Goal: Register for event/course

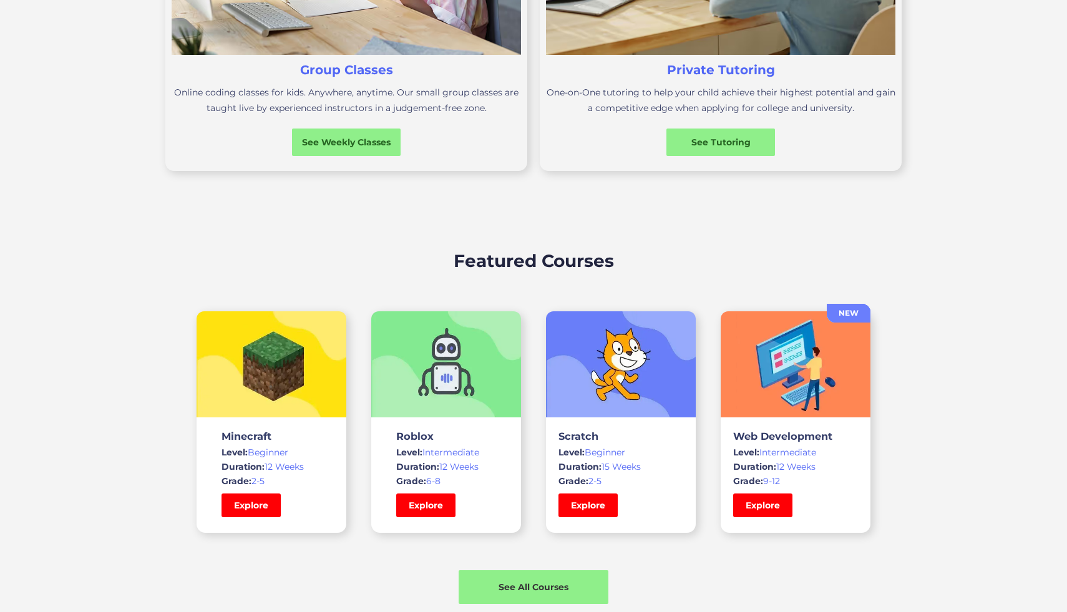
scroll to position [689, 0]
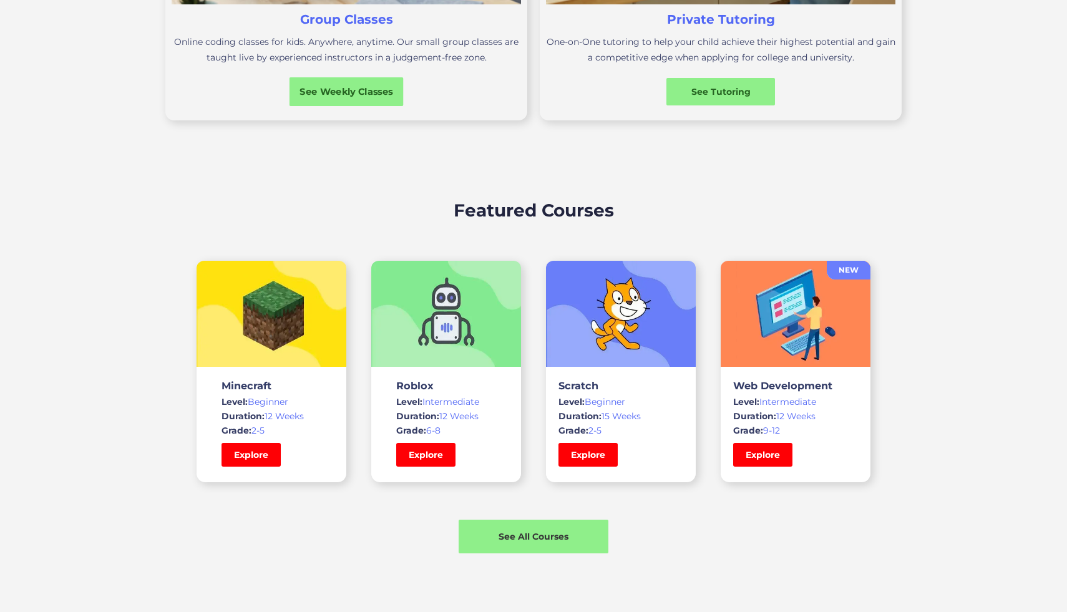
click at [353, 95] on div "See Weekly Classes" at bounding box center [346, 91] width 114 height 13
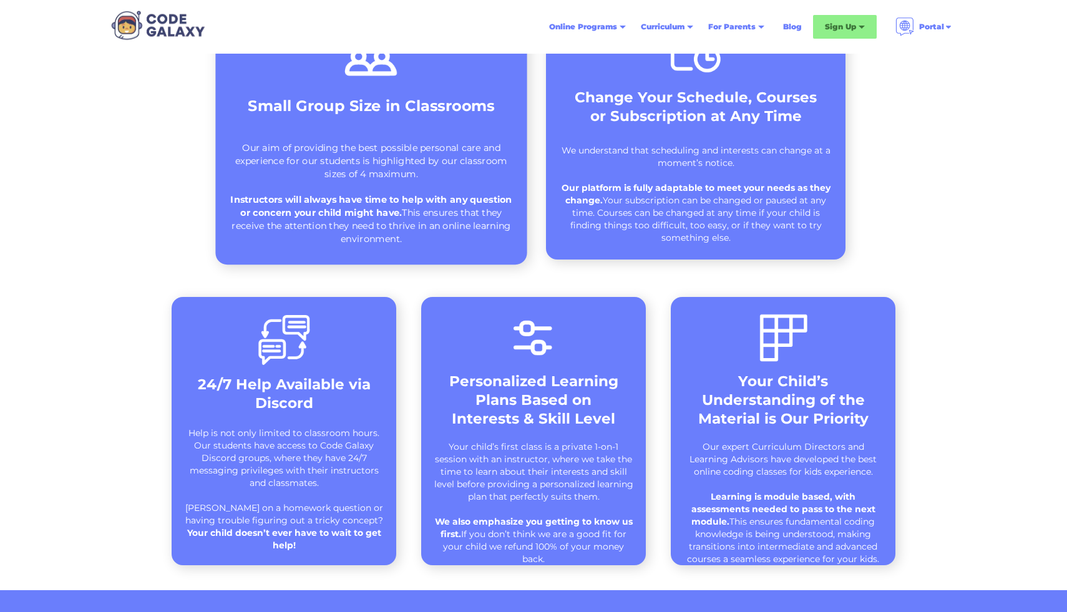
scroll to position [457, 0]
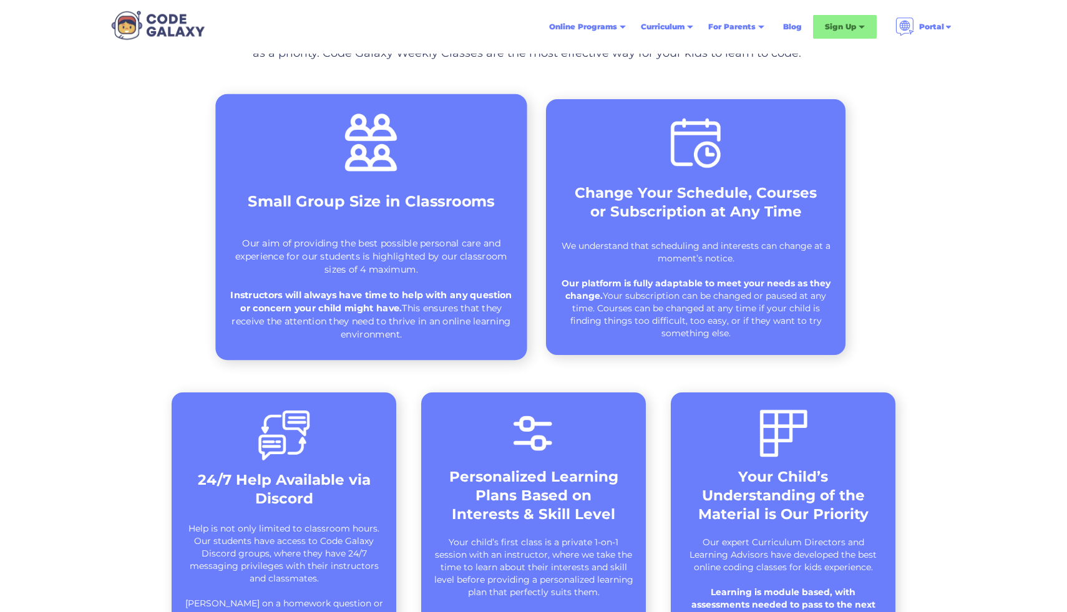
click at [414, 228] on div "Small Group Size in Classrooms Our aim of providing the best possible personal …" at bounding box center [370, 227] width 311 height 266
click at [421, 259] on div "Our aim of providing the best possible personal care and experience for our stu…" at bounding box center [371, 289] width 286 height 104
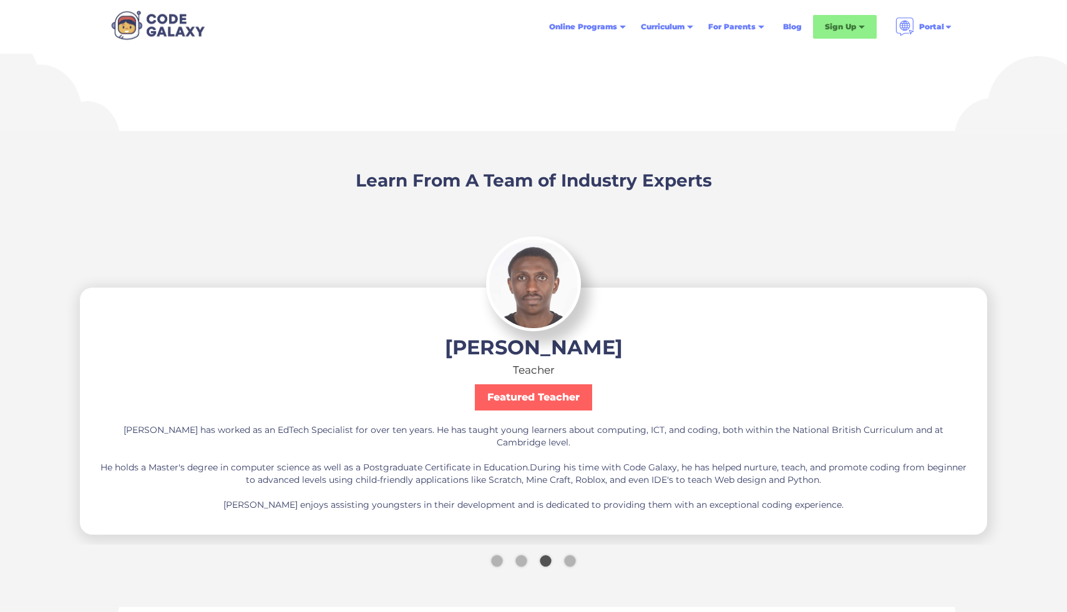
scroll to position [2130, 0]
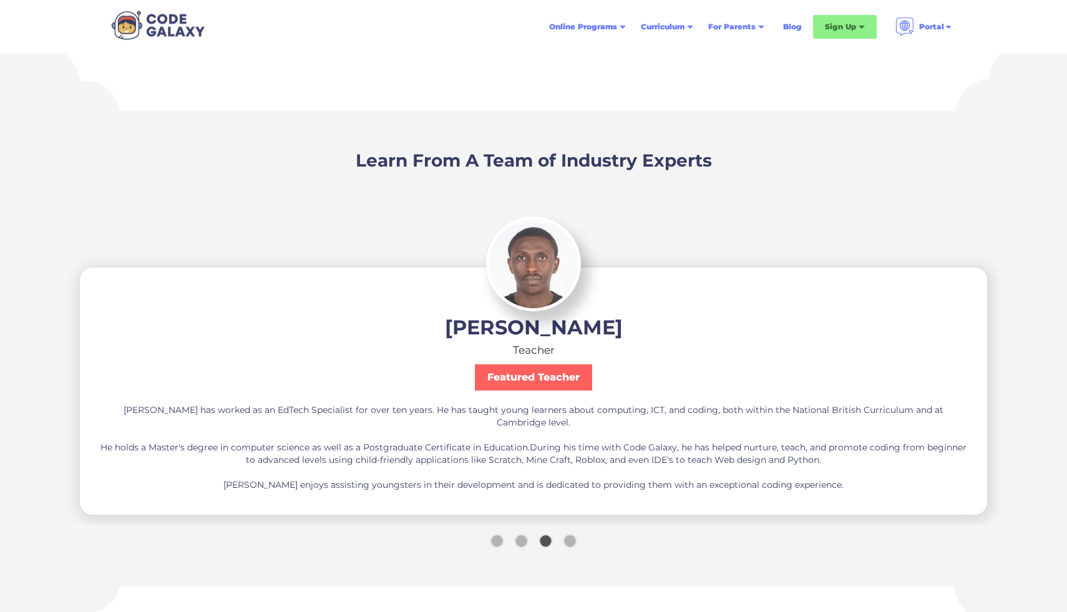
click at [626, 487] on div "[PERSON_NAME] Teacher Featured Teacher [PERSON_NAME] has worked as an EdTech Sp…" at bounding box center [533, 391] width 907 height 247
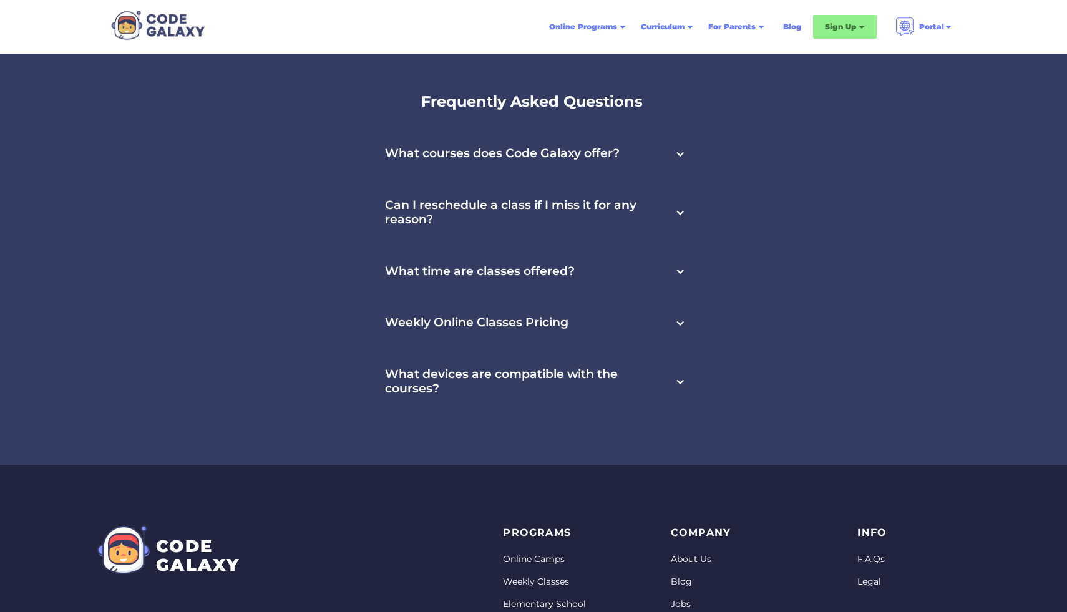
scroll to position [4031, 0]
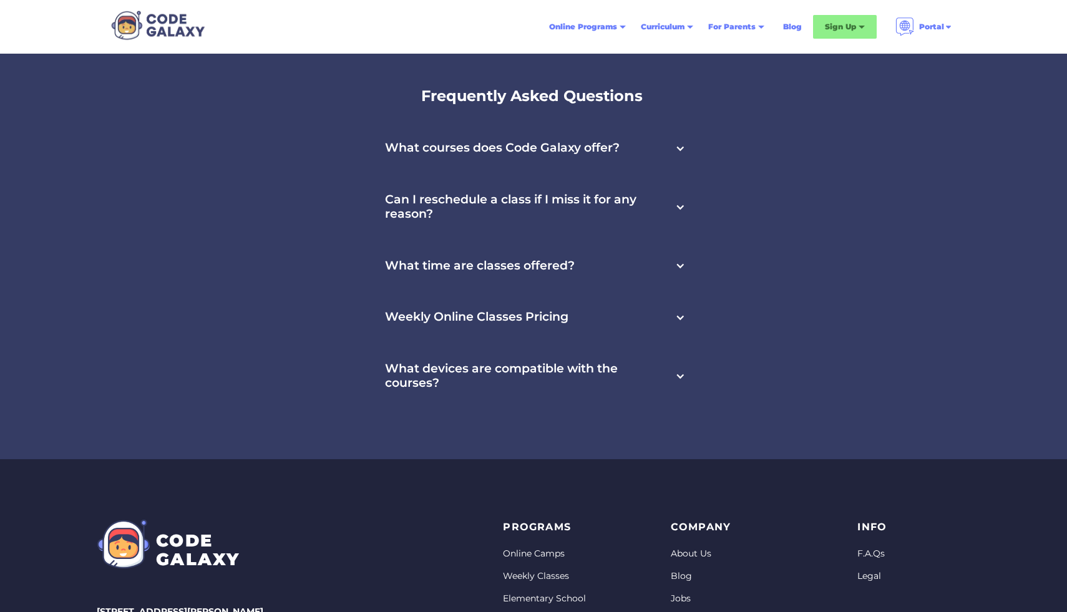
click at [669, 273] on div "What time are classes offered?" at bounding box center [533, 266] width 327 height 52
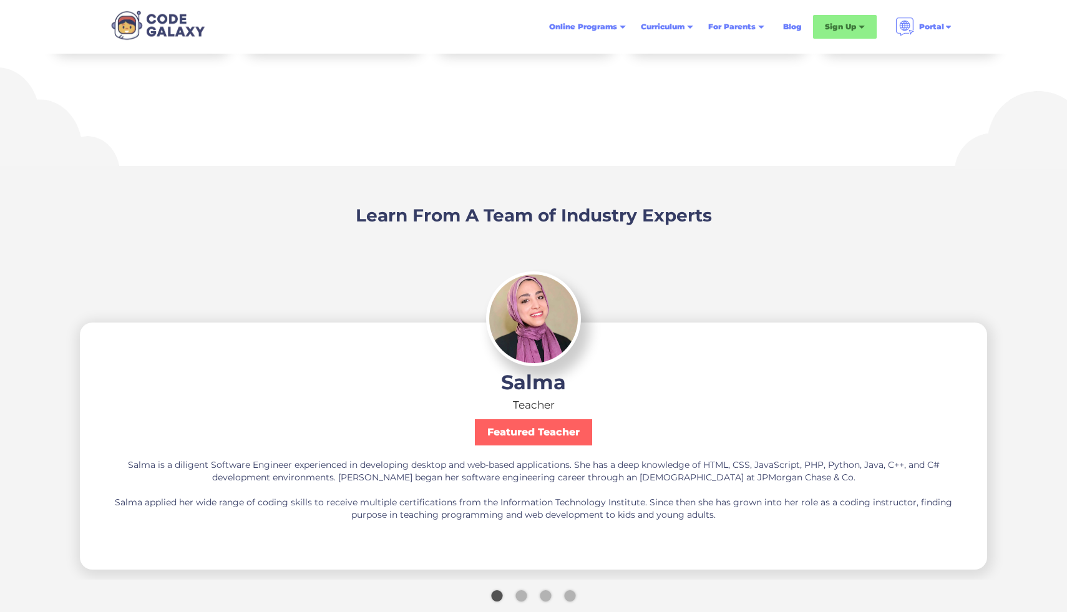
scroll to position [2076, 0]
click at [514, 597] on div "carousel" at bounding box center [533, 597] width 1387 height 32
click at [518, 597] on div "Show slide 2 of 4" at bounding box center [520, 594] width 11 height 11
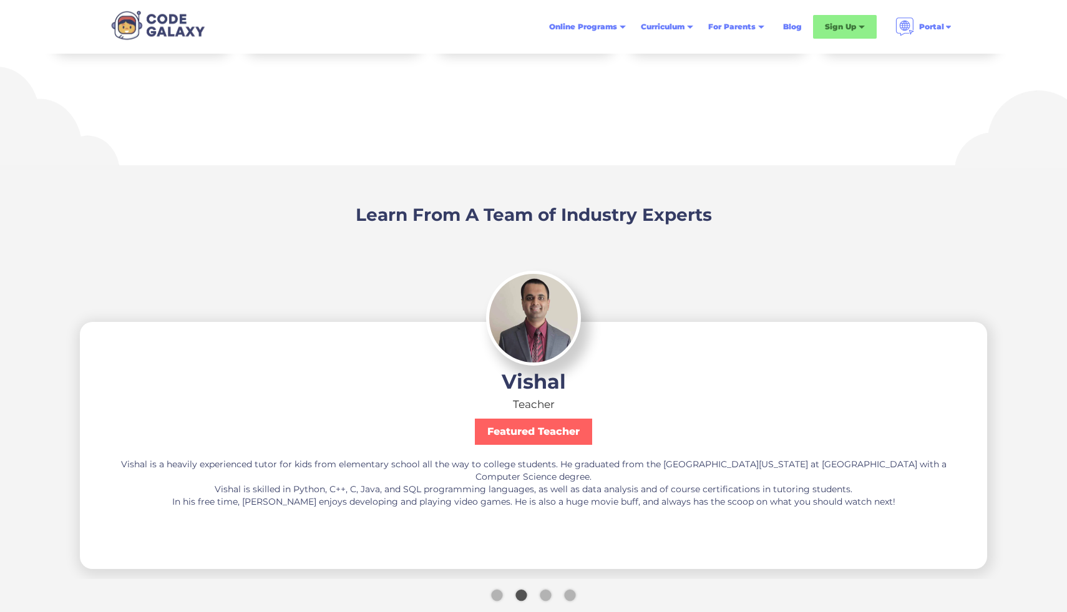
click at [545, 597] on div "Show slide 3 of 4" at bounding box center [545, 594] width 11 height 11
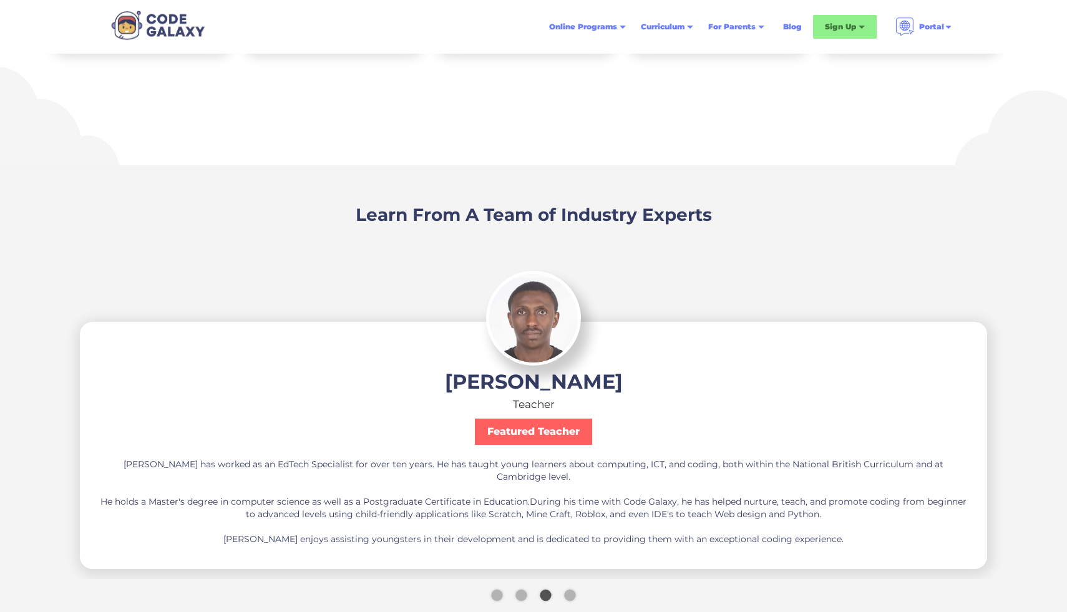
click at [566, 598] on div "Show slide 4 of 4" at bounding box center [569, 594] width 11 height 11
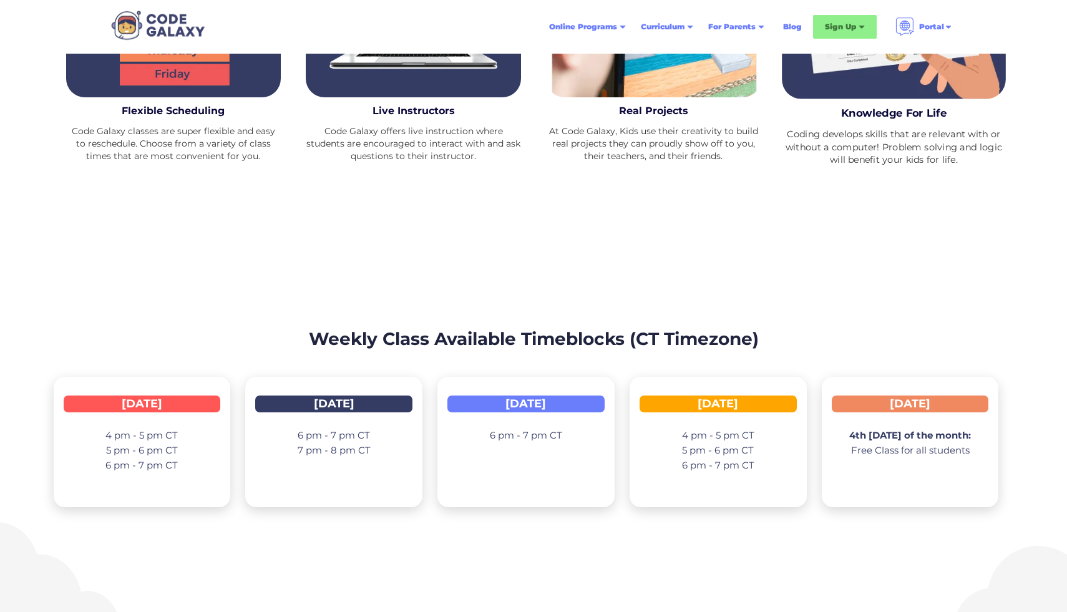
scroll to position [1631, 0]
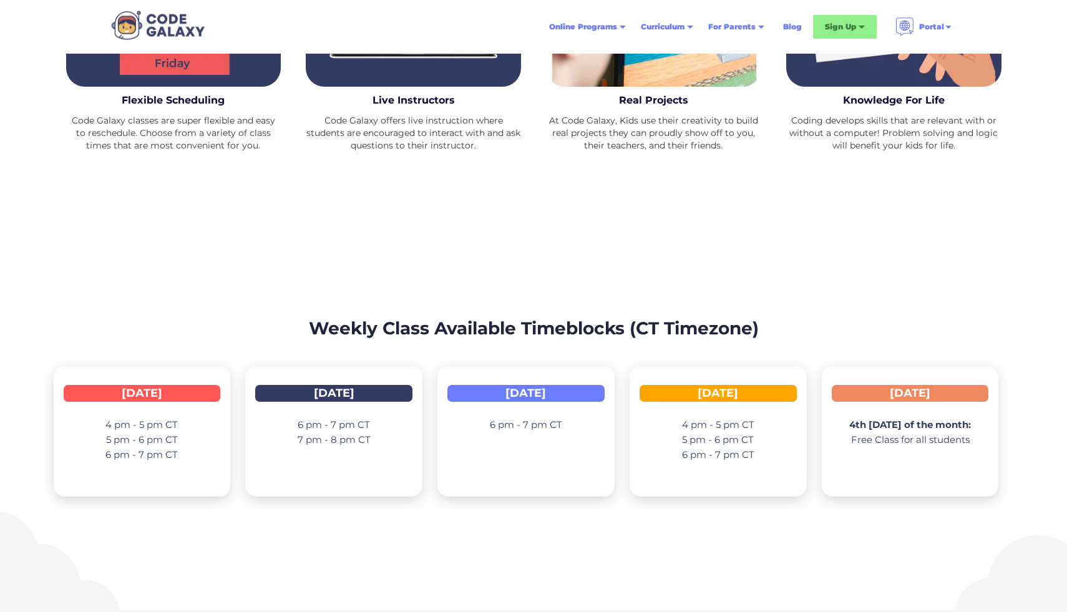
click at [485, 444] on div "6 pm - 7 pm CT" at bounding box center [525, 434] width 157 height 52
click at [498, 399] on div "[DATE]" at bounding box center [525, 393] width 157 height 17
click at [321, 372] on div "[DATE] 6 pm - 7 pm CT 7 pm - 8 pm CT" at bounding box center [333, 431] width 177 height 130
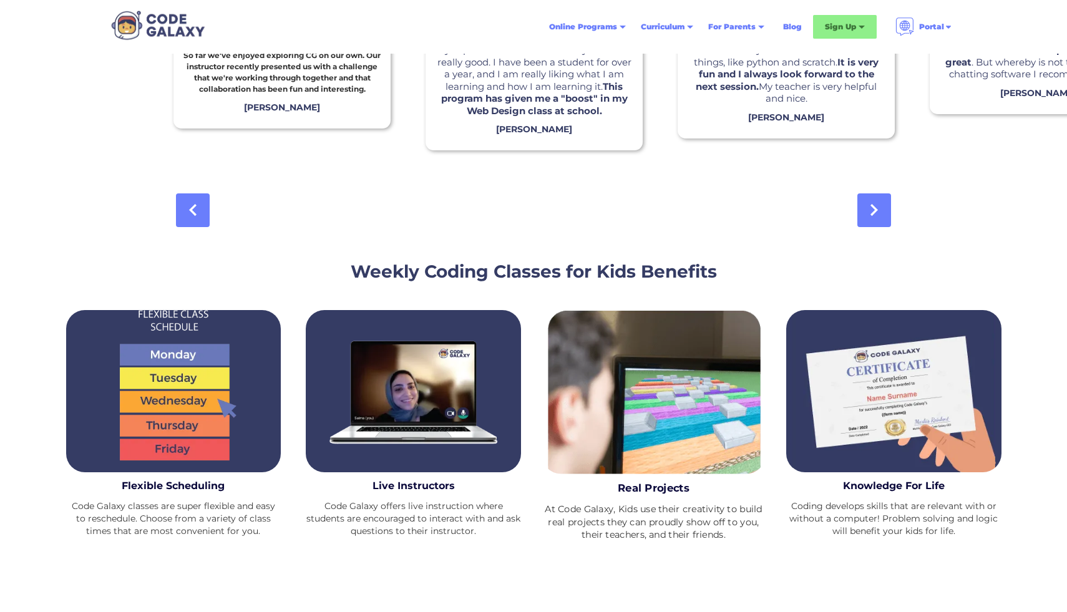
scroll to position [1250, 0]
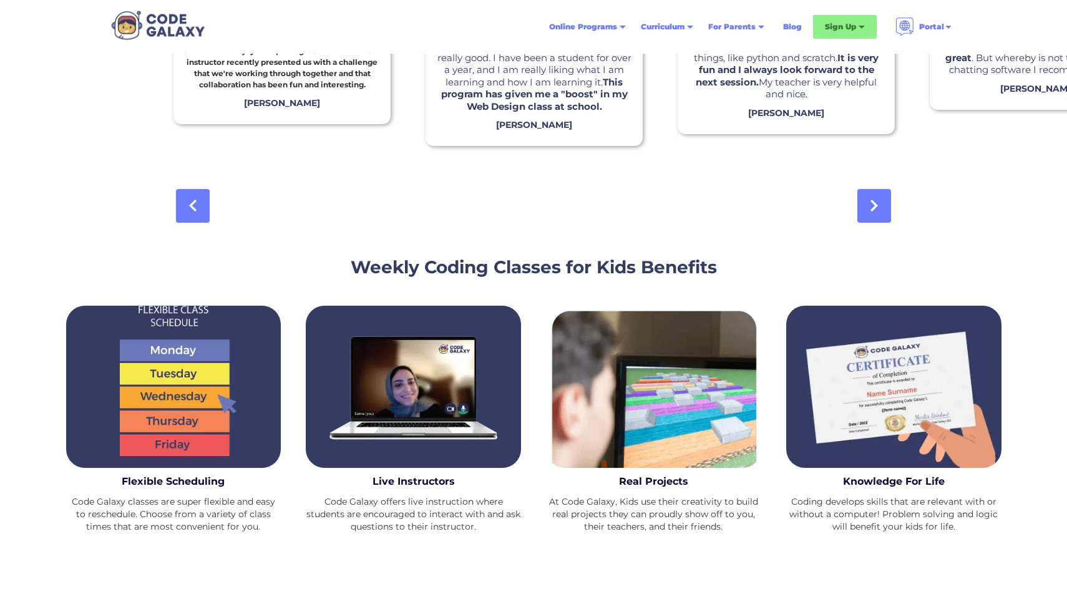
click at [894, 211] on div "So far we've enjoyed exploring CG on our own. Our instructor recently presented…" at bounding box center [533, 112] width 755 height 220
click at [884, 195] on link at bounding box center [874, 206] width 34 height 34
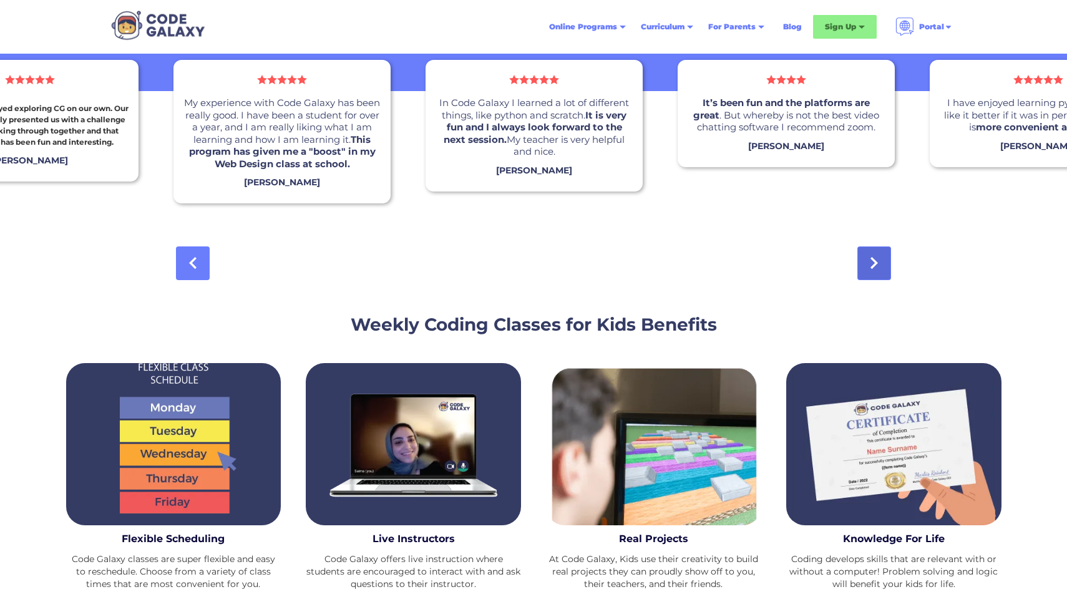
scroll to position [1040, 0]
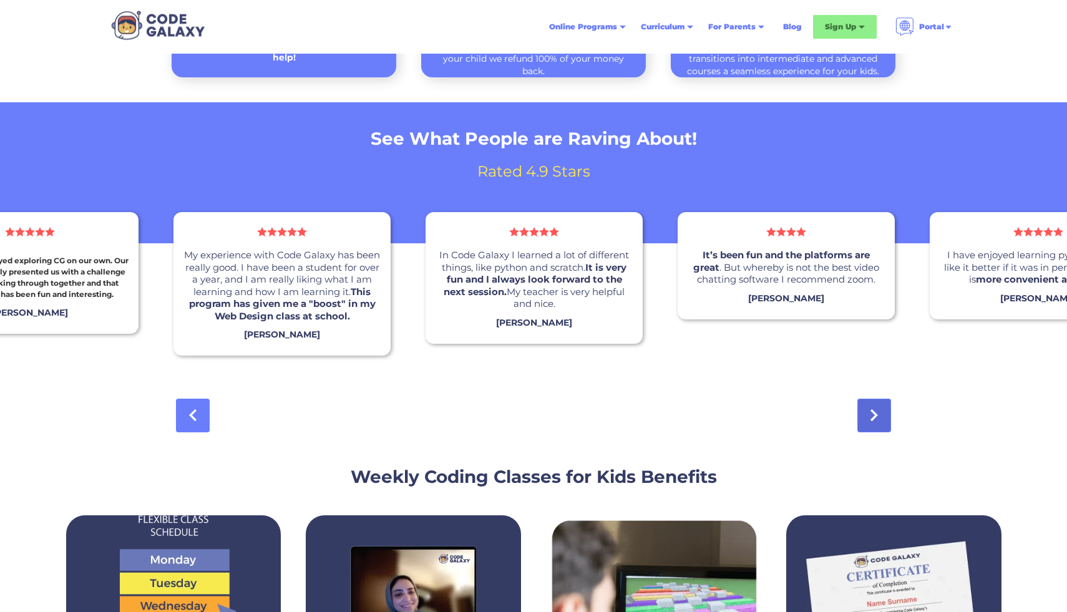
click at [872, 412] on icon at bounding box center [873, 415] width 7 height 12
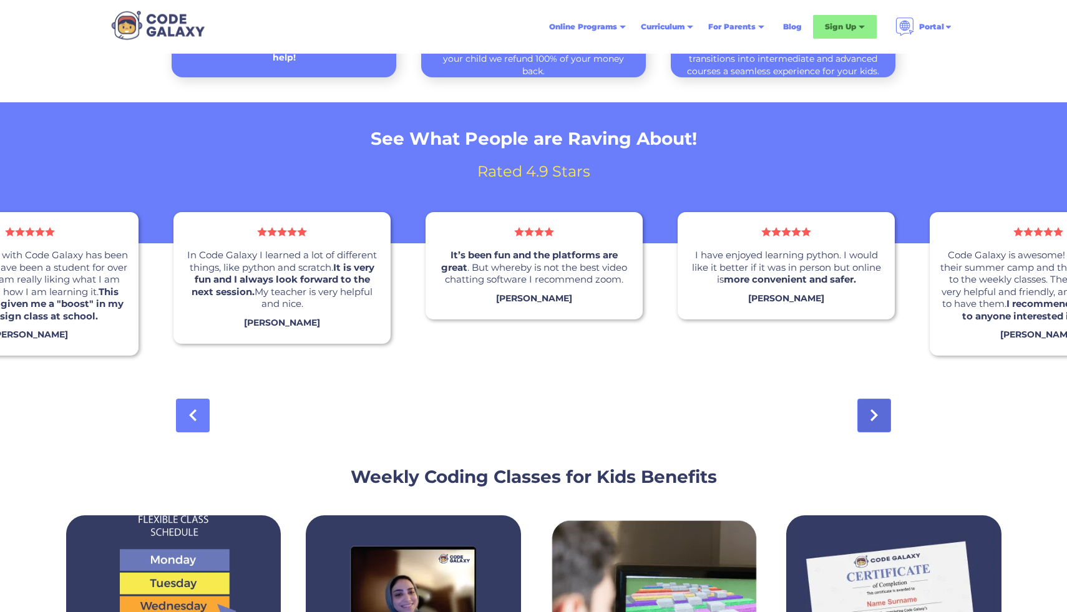
click at [877, 410] on icon at bounding box center [873, 415] width 7 height 12
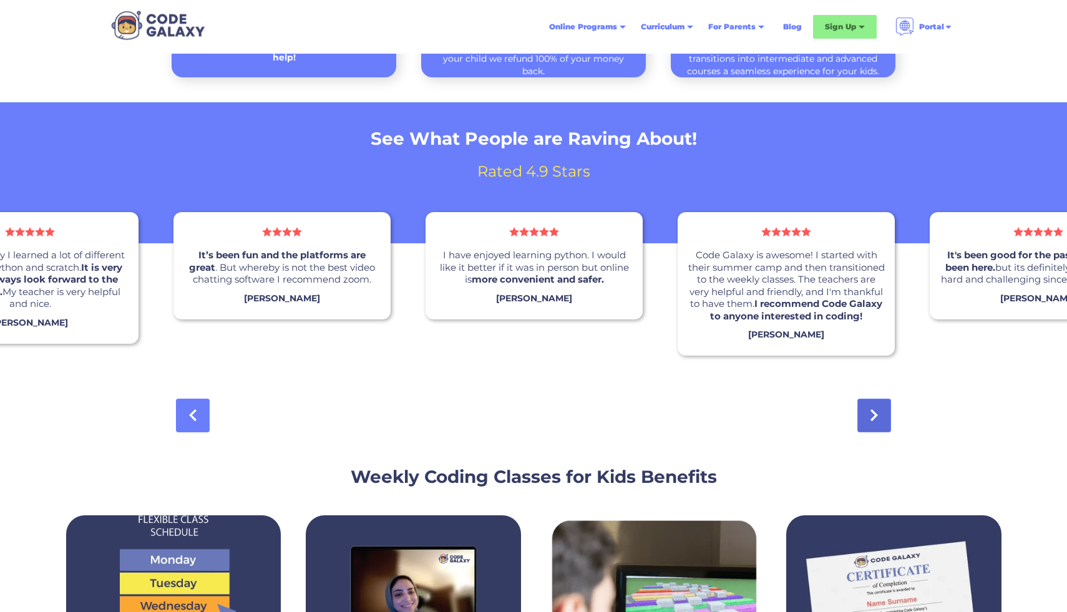
click at [877, 410] on icon at bounding box center [873, 415] width 7 height 12
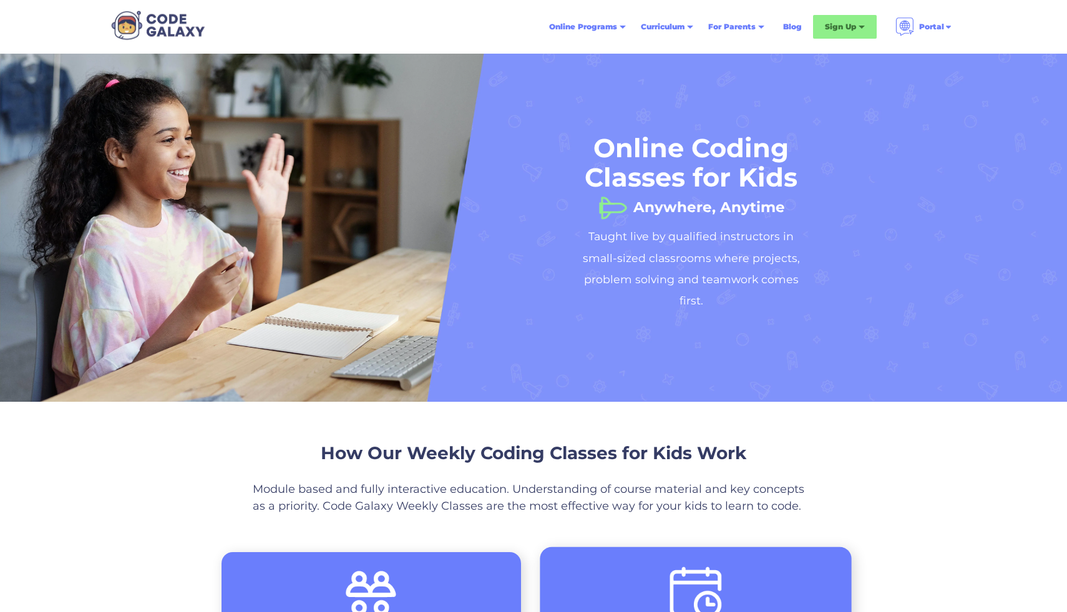
scroll to position [0, 0]
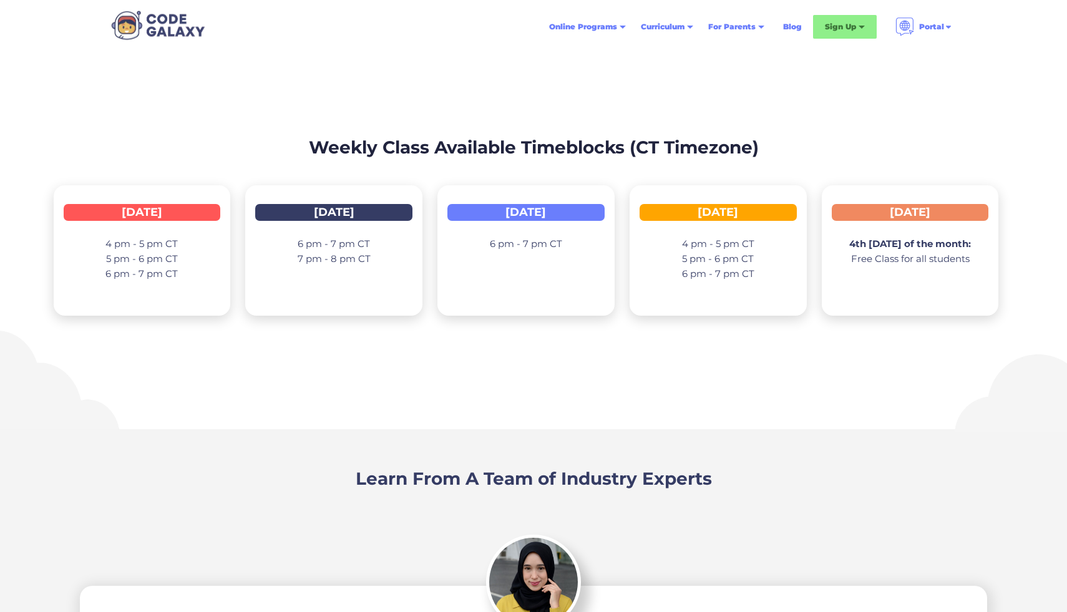
click at [792, 253] on div "4 pm - 5 pm CT 5 pm - 6 pm CT 6 pm - 7 pm CT" at bounding box center [717, 268] width 157 height 82
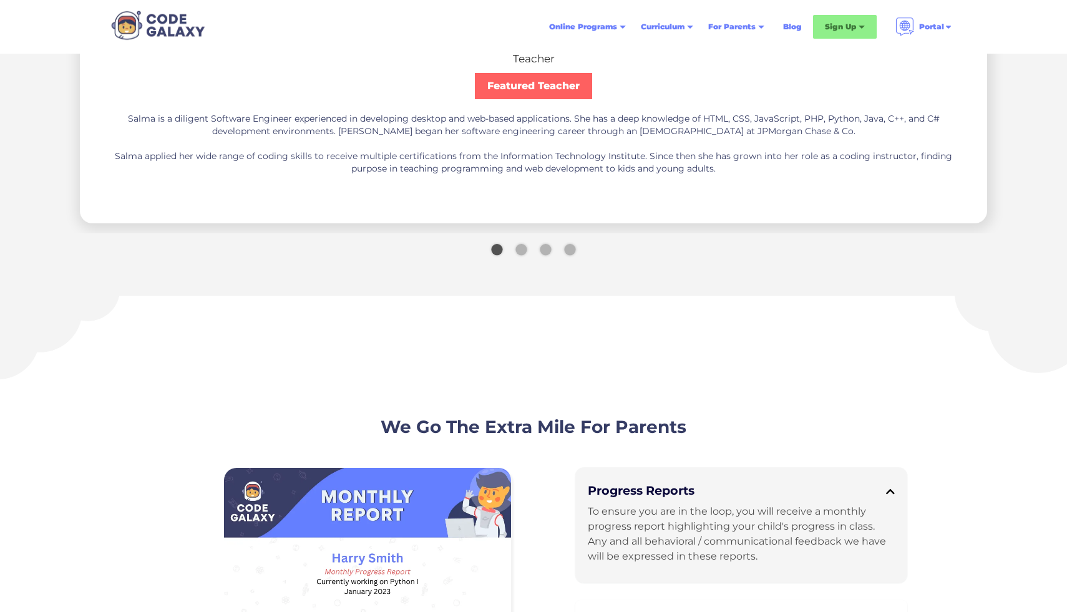
scroll to position [2431, 0]
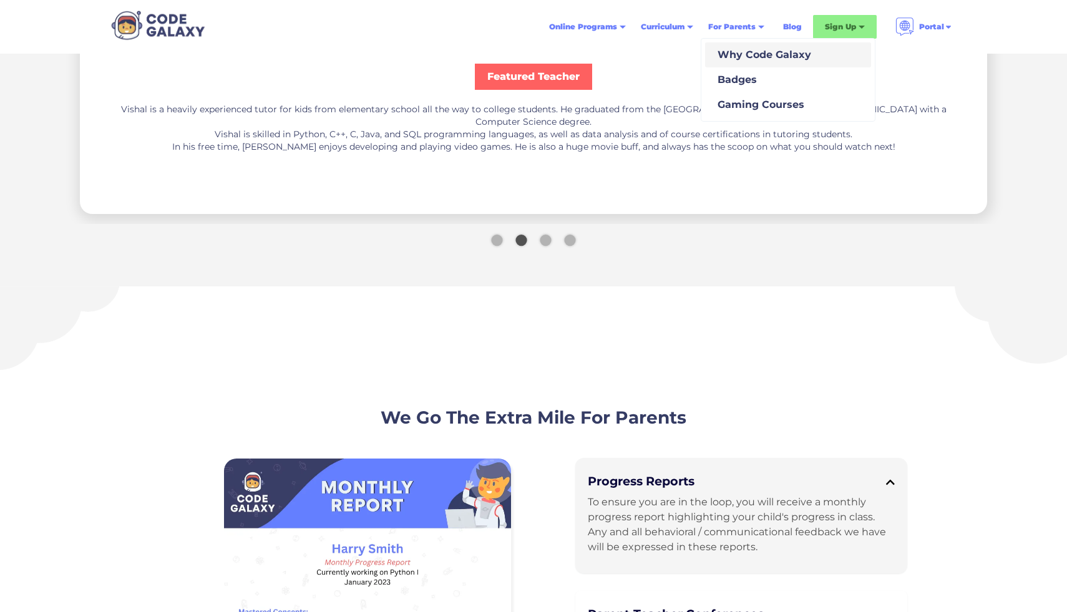
click at [748, 56] on div "Why Code Galaxy" at bounding box center [761, 54] width 99 height 15
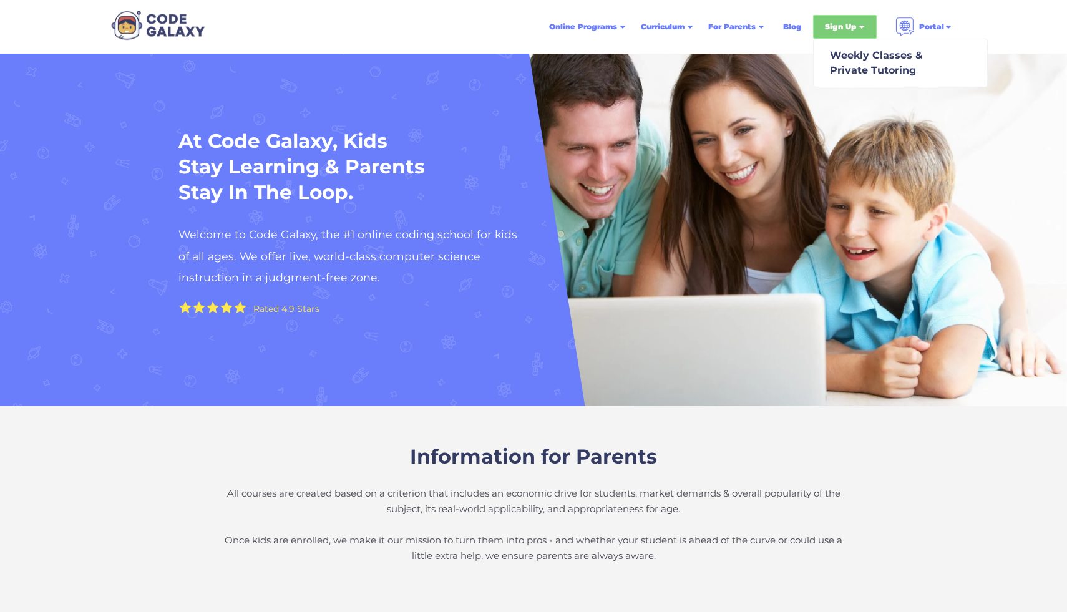
click at [835, 37] on div "Sign Up" at bounding box center [845, 27] width 64 height 24
click at [834, 24] on div "Sign Up" at bounding box center [840, 27] width 31 height 12
click at [842, 49] on div "Weekly Classes & Private Tutoring" at bounding box center [874, 63] width 98 height 30
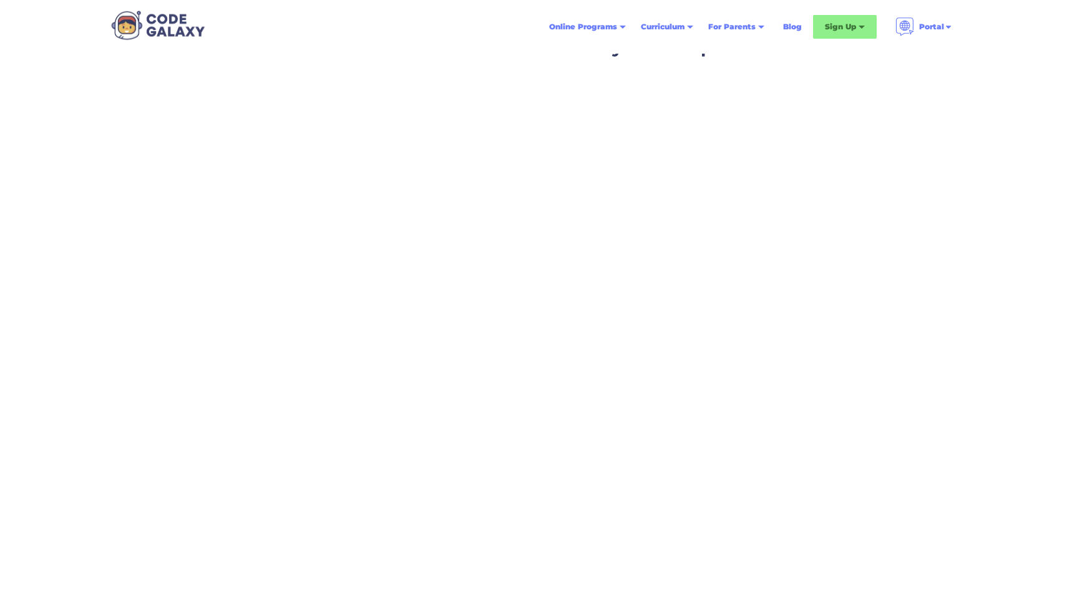
scroll to position [53, 0]
